Goal: Navigation & Orientation: Find specific page/section

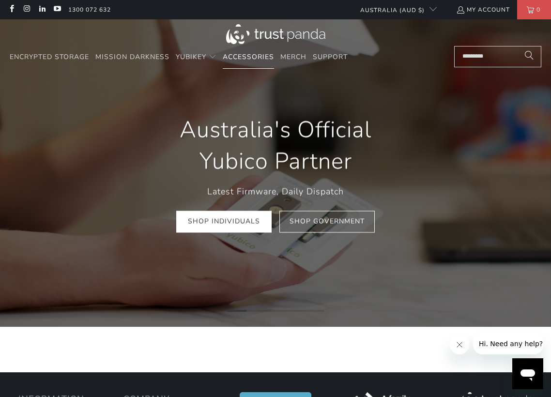
click at [248, 56] on span "Accessories" at bounding box center [248, 56] width 51 height 9
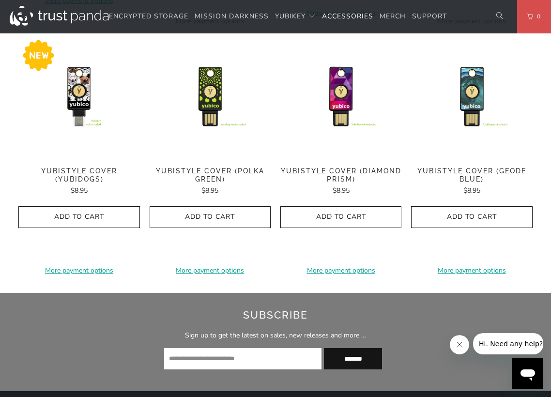
scroll to position [558, 0]
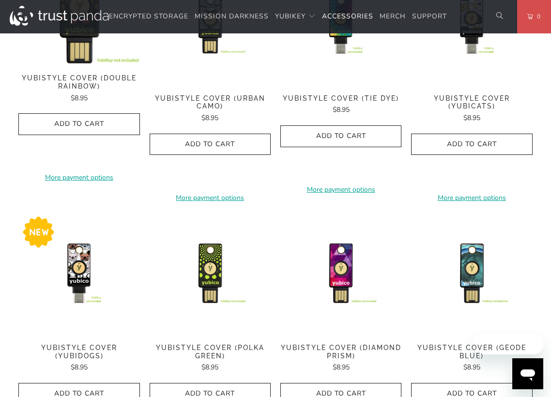
scroll to position [406, 0]
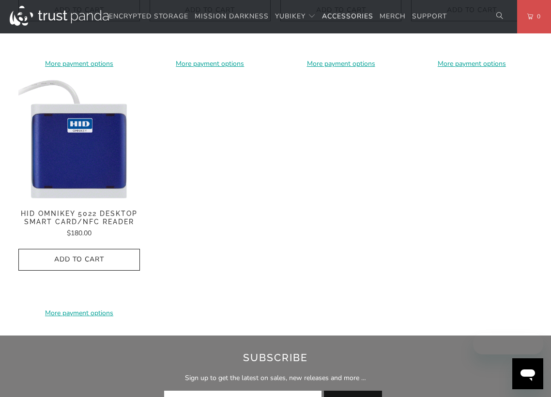
scroll to position [806, 0]
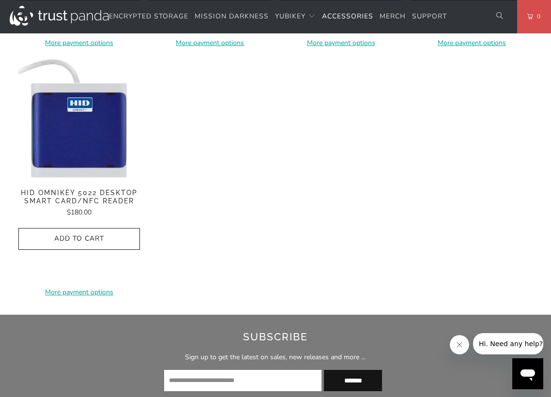
click at [77, 139] on img at bounding box center [78, 118] width 121 height 121
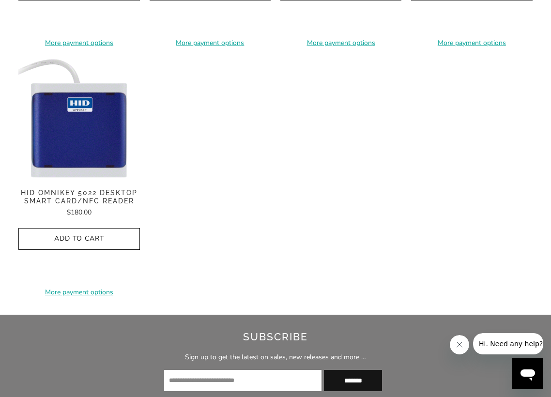
drag, startPoint x: 93, startPoint y: 120, endPoint x: 102, endPoint y: 108, distance: 15.0
click at [93, 121] on img at bounding box center [78, 118] width 121 height 121
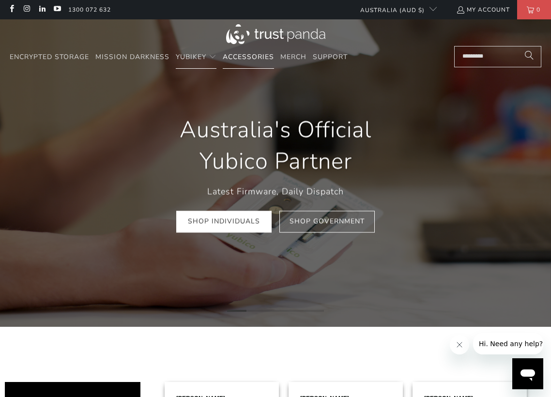
click at [260, 57] on span "Accessories" at bounding box center [248, 56] width 51 height 9
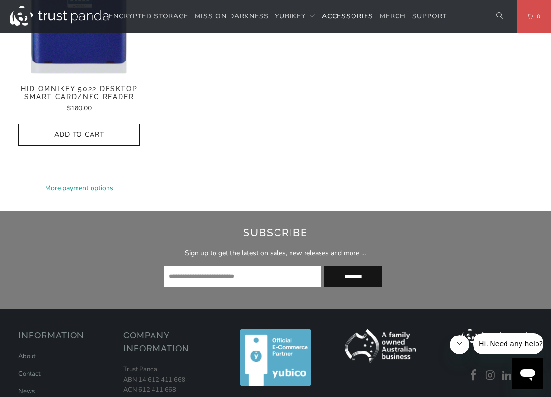
scroll to position [854, 0]
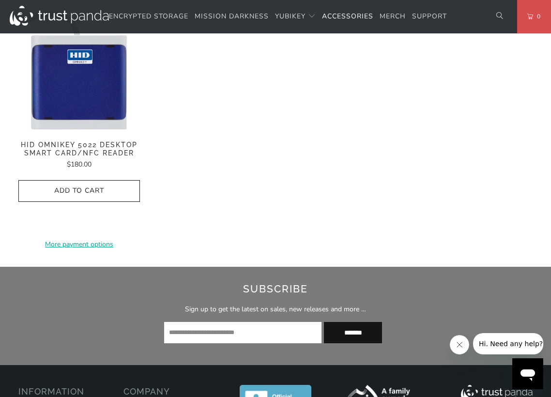
click at [57, 65] on img at bounding box center [78, 70] width 121 height 121
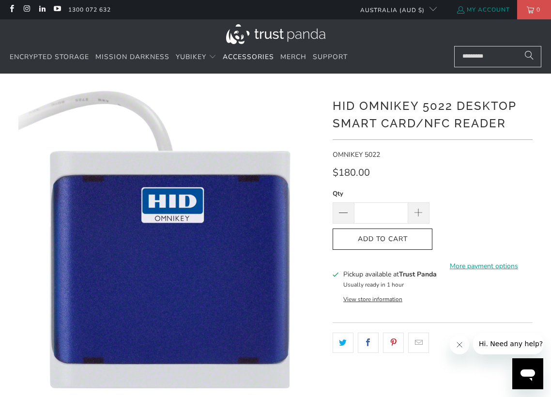
click at [475, 7] on link "My Account" at bounding box center [483, 9] width 54 height 11
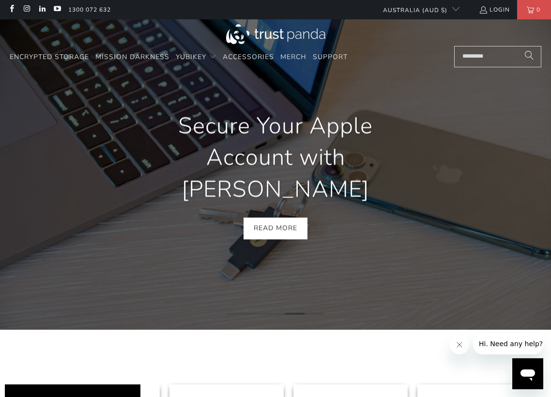
scroll to position [0, 1734]
